Goal: Browse casually

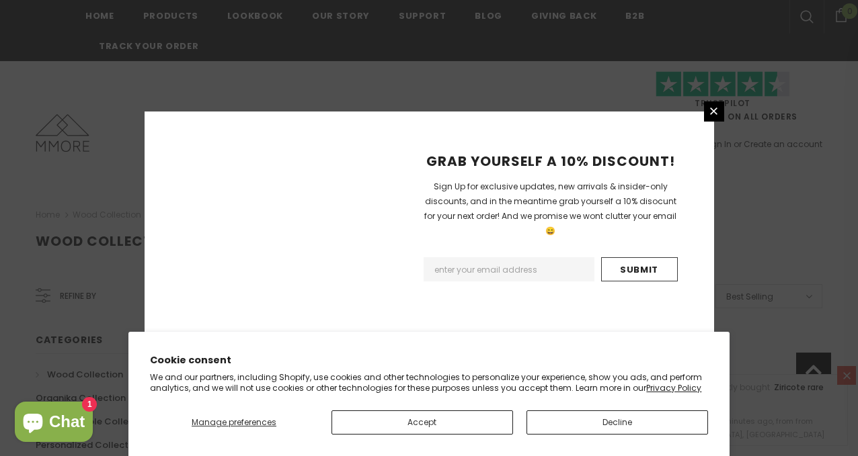
scroll to position [921, 0]
